Goal: Transaction & Acquisition: Purchase product/service

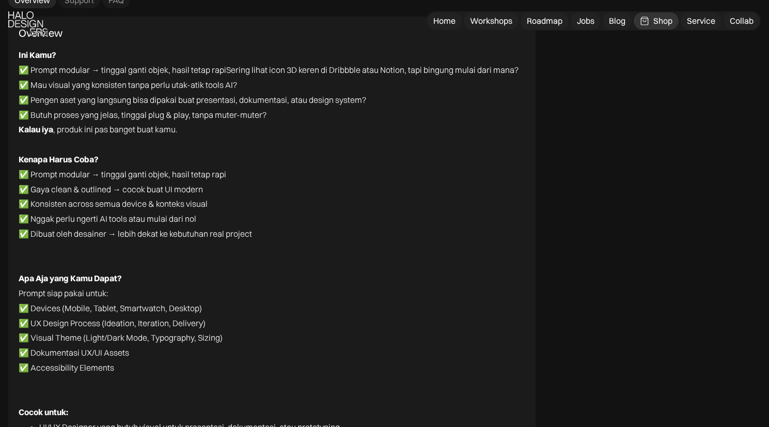
scroll to position [2299, 0]
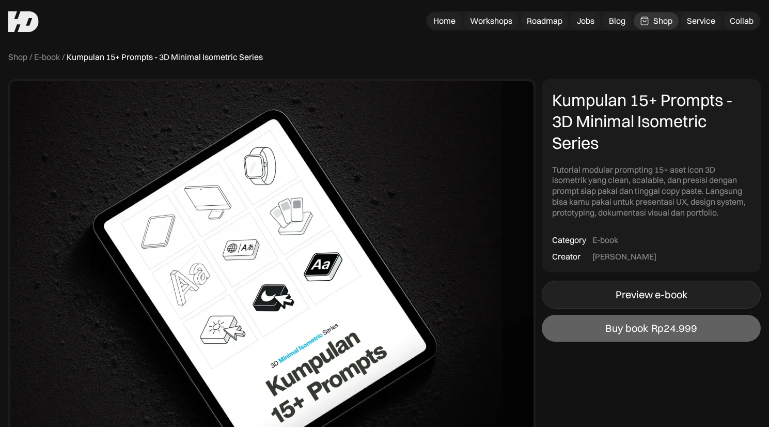
click at [649, 299] on div "Preview e-book" at bounding box center [652, 294] width 72 height 12
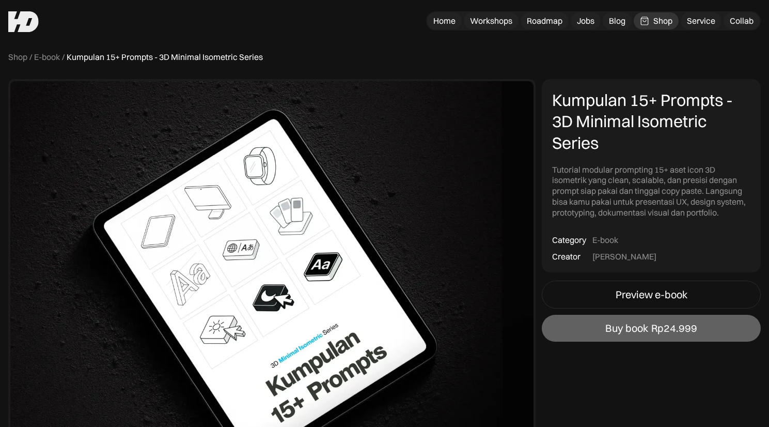
click at [667, 21] on div "Shop" at bounding box center [662, 20] width 19 height 11
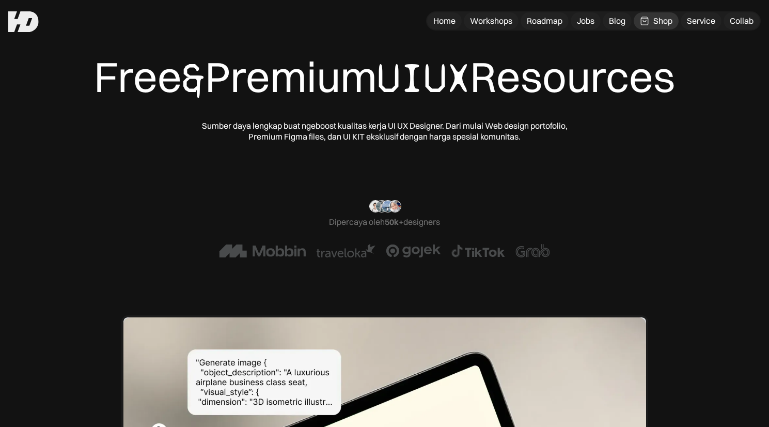
click at [661, 214] on div "“Ohiya, aku mau ucap terima kasih after perjalanan panjang belajar otodidak den…" at bounding box center [385, 228] width 604 height 57
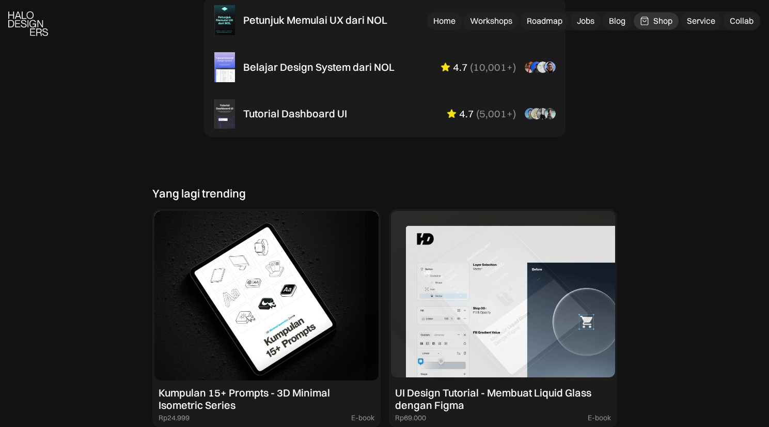
scroll to position [611, 0]
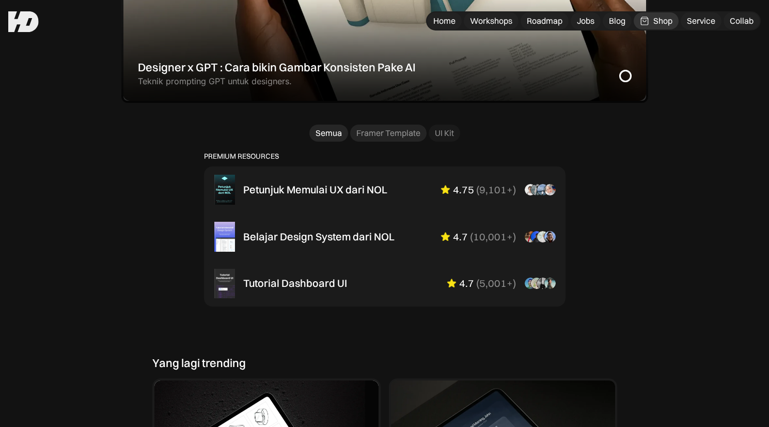
click at [388, 128] on div "Framer Template" at bounding box center [388, 133] width 64 height 11
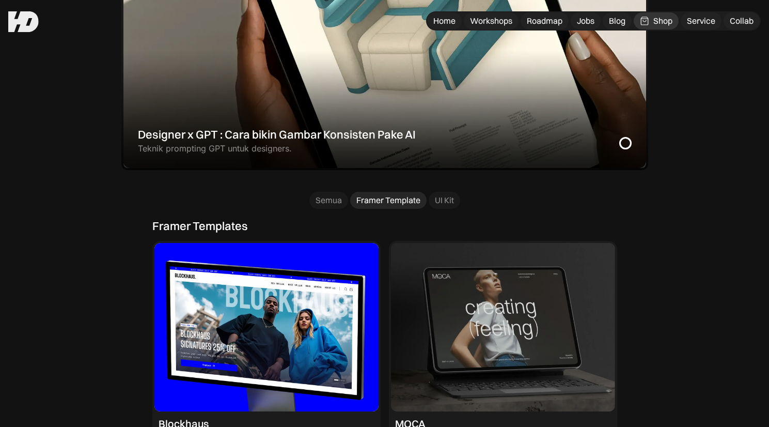
scroll to position [538, 0]
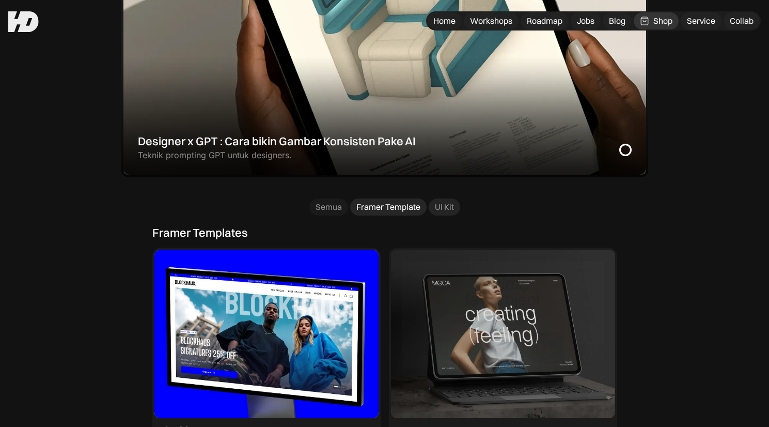
click at [445, 213] on link "UI Kit" at bounding box center [445, 206] width 32 height 17
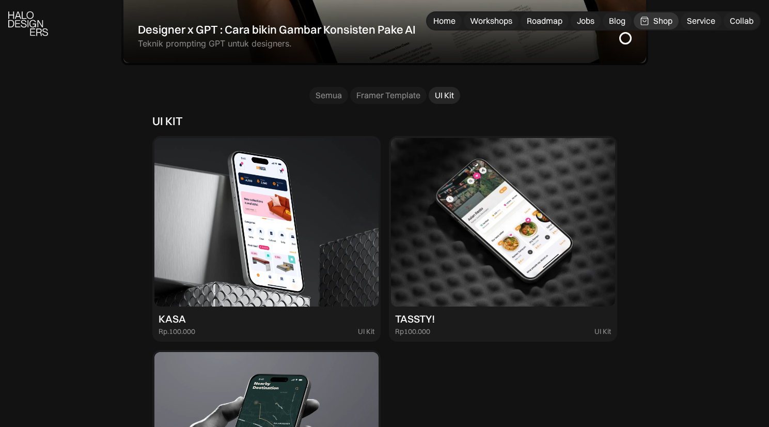
scroll to position [665, 0]
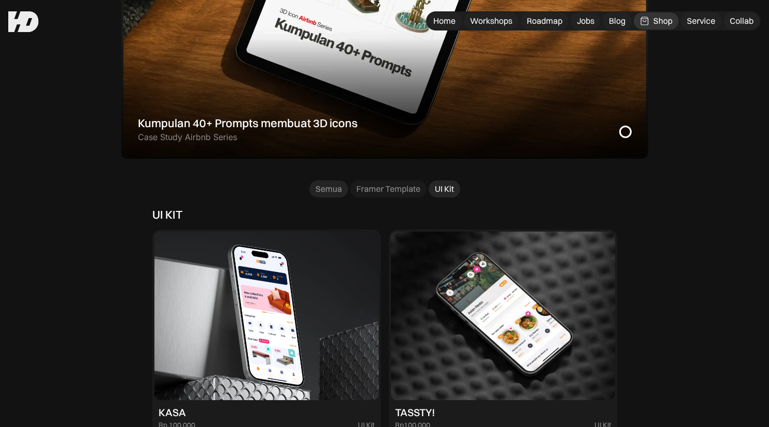
click at [319, 186] on div "Semua" at bounding box center [329, 188] width 26 height 11
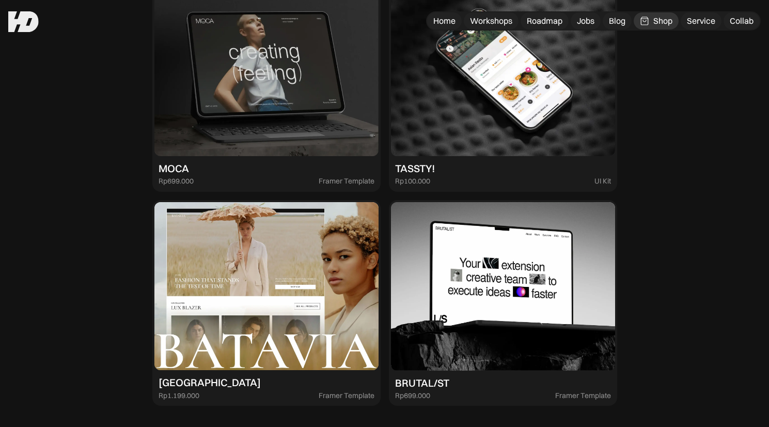
scroll to position [1230, 0]
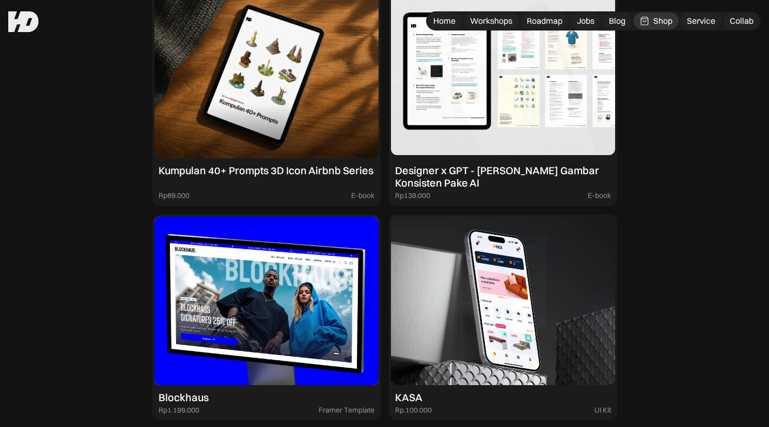
click at [475, 121] on img at bounding box center [503, 73] width 224 height 169
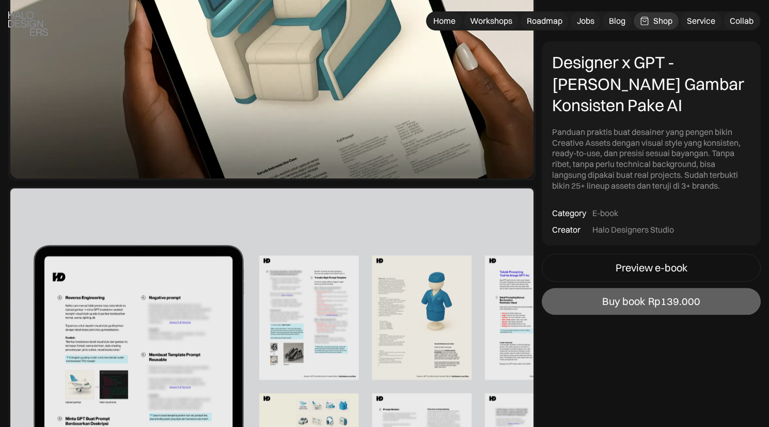
scroll to position [299, 0]
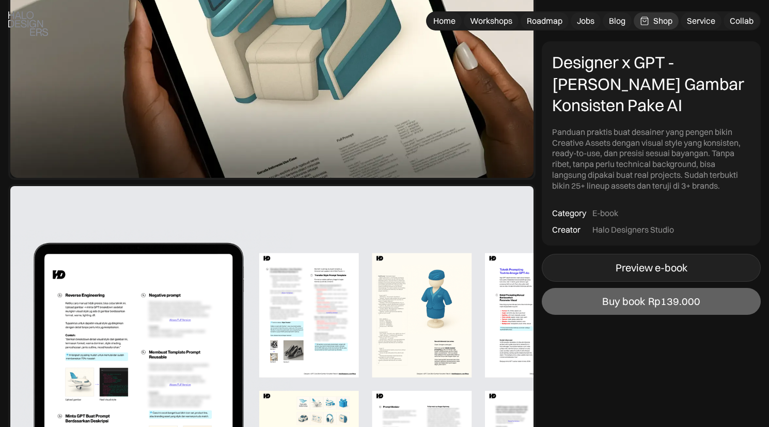
click at [632, 250] on div "Designer x GPT - Cara Bikin Gambar Konsisten Pake AI Panduan praktis buat desai…" at bounding box center [651, 177] width 219 height 273
click at [637, 257] on link "Preview e-book" at bounding box center [651, 268] width 219 height 28
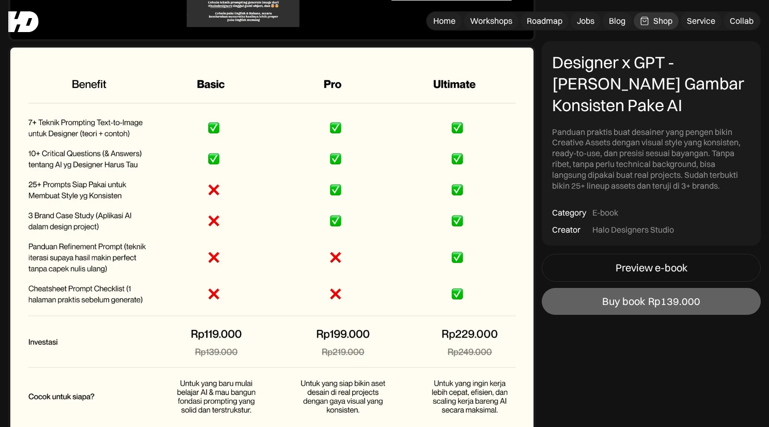
scroll to position [4052, 0]
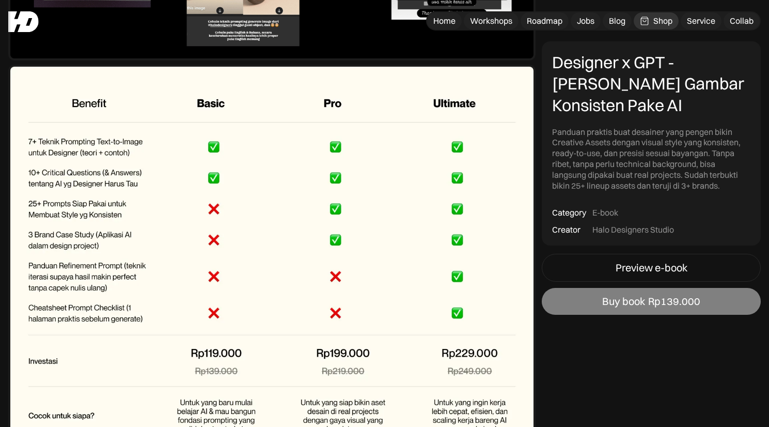
click at [688, 305] on div "Rp139.000" at bounding box center [674, 301] width 52 height 12
